Goal: Check status: Check status

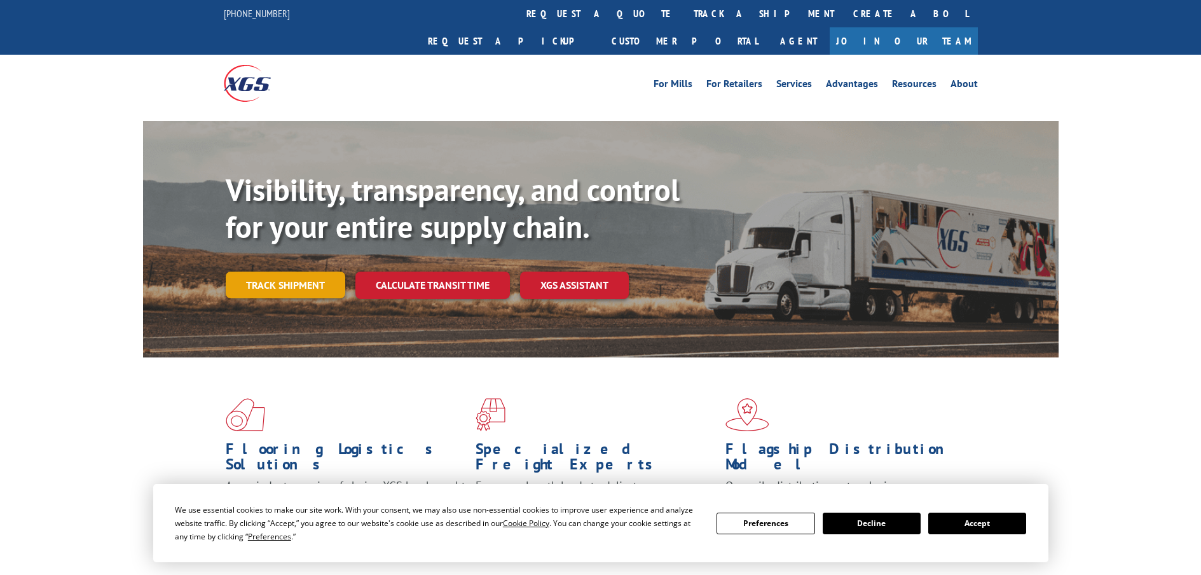
click at [266, 271] on link "Track shipment" at bounding box center [286, 284] width 120 height 27
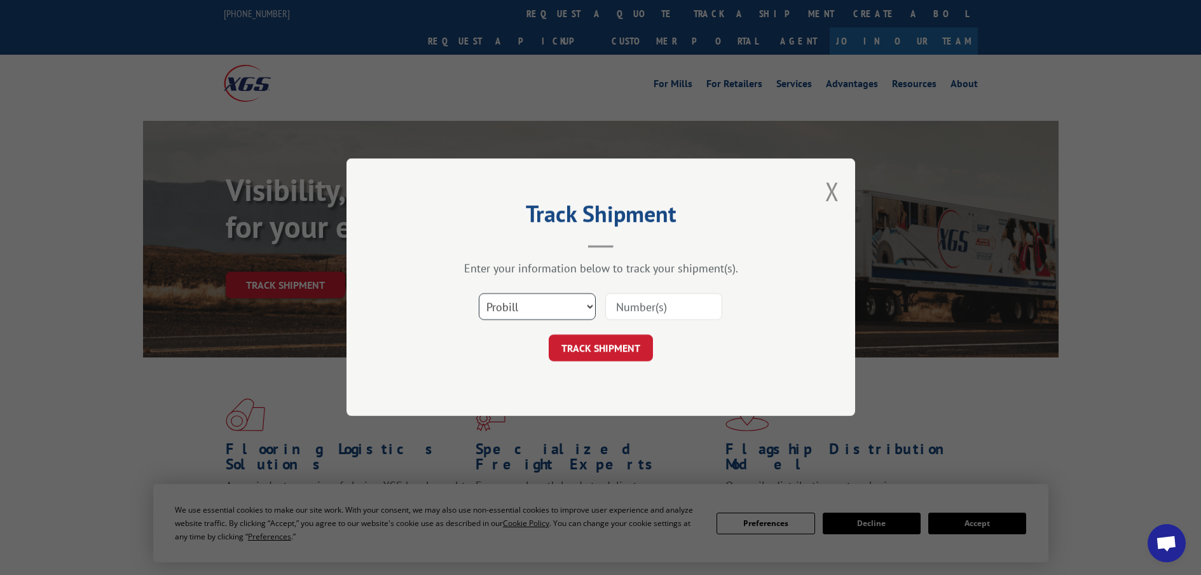
click at [538, 315] on select "Select category... Probill BOL PO" at bounding box center [537, 307] width 117 height 27
select select "bol"
click at [479, 294] on select "Select category... Probill BOL PO" at bounding box center [537, 307] width 117 height 27
paste input "700099070300"
type input "700099070300"
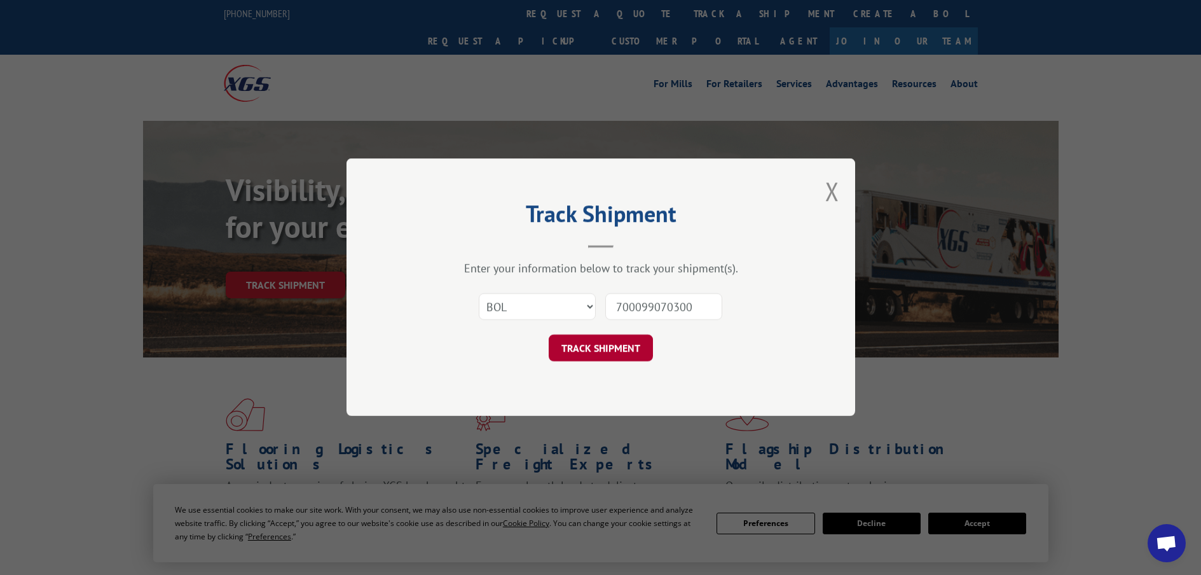
click at [595, 349] on button "TRACK SHIPMENT" at bounding box center [601, 348] width 104 height 27
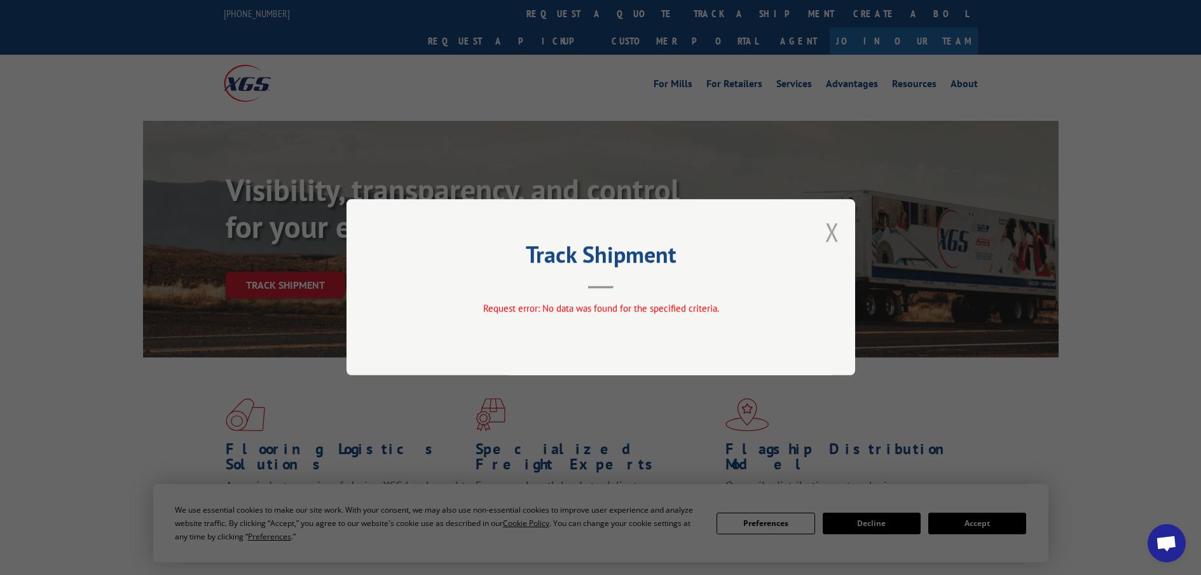
click at [835, 233] on button "Close modal" at bounding box center [832, 232] width 14 height 34
